Goal: Use online tool/utility

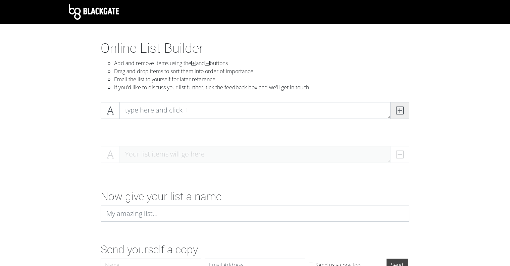
click at [400, 110] on icon at bounding box center [400, 110] width 8 height 7
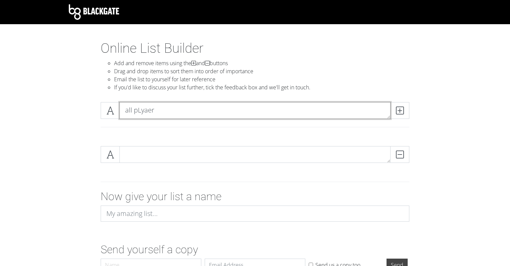
type textarea "all pLyaer"
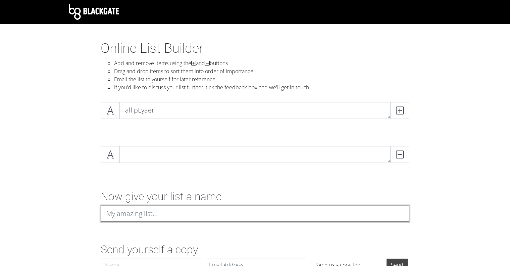
click at [213, 215] on input at bounding box center [255, 213] width 309 height 16
type input "fdssf"
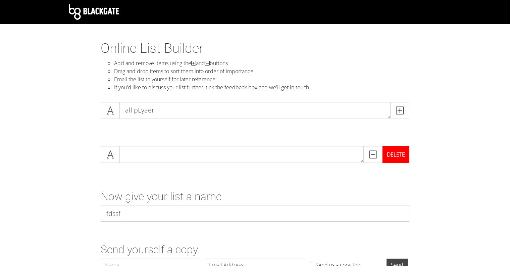
click at [403, 153] on div "DELETE" at bounding box center [396, 154] width 27 height 17
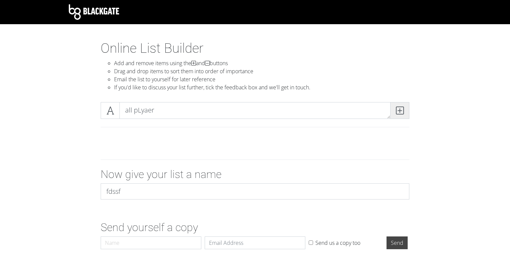
click at [408, 109] on span at bounding box center [399, 110] width 19 height 17
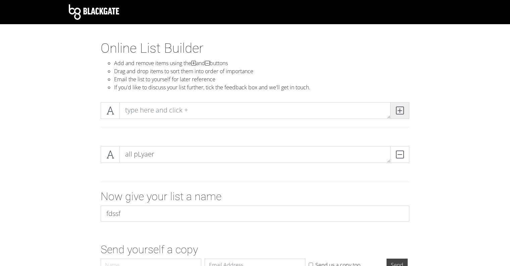
click at [408, 109] on span at bounding box center [399, 110] width 19 height 17
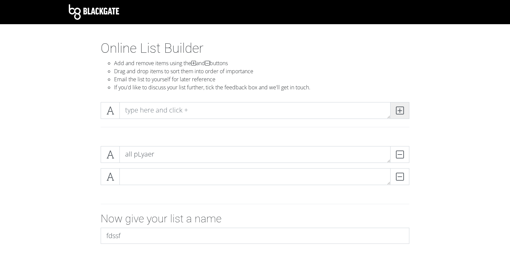
click at [408, 109] on span at bounding box center [399, 110] width 19 height 17
